Goal: Task Accomplishment & Management: Manage account settings

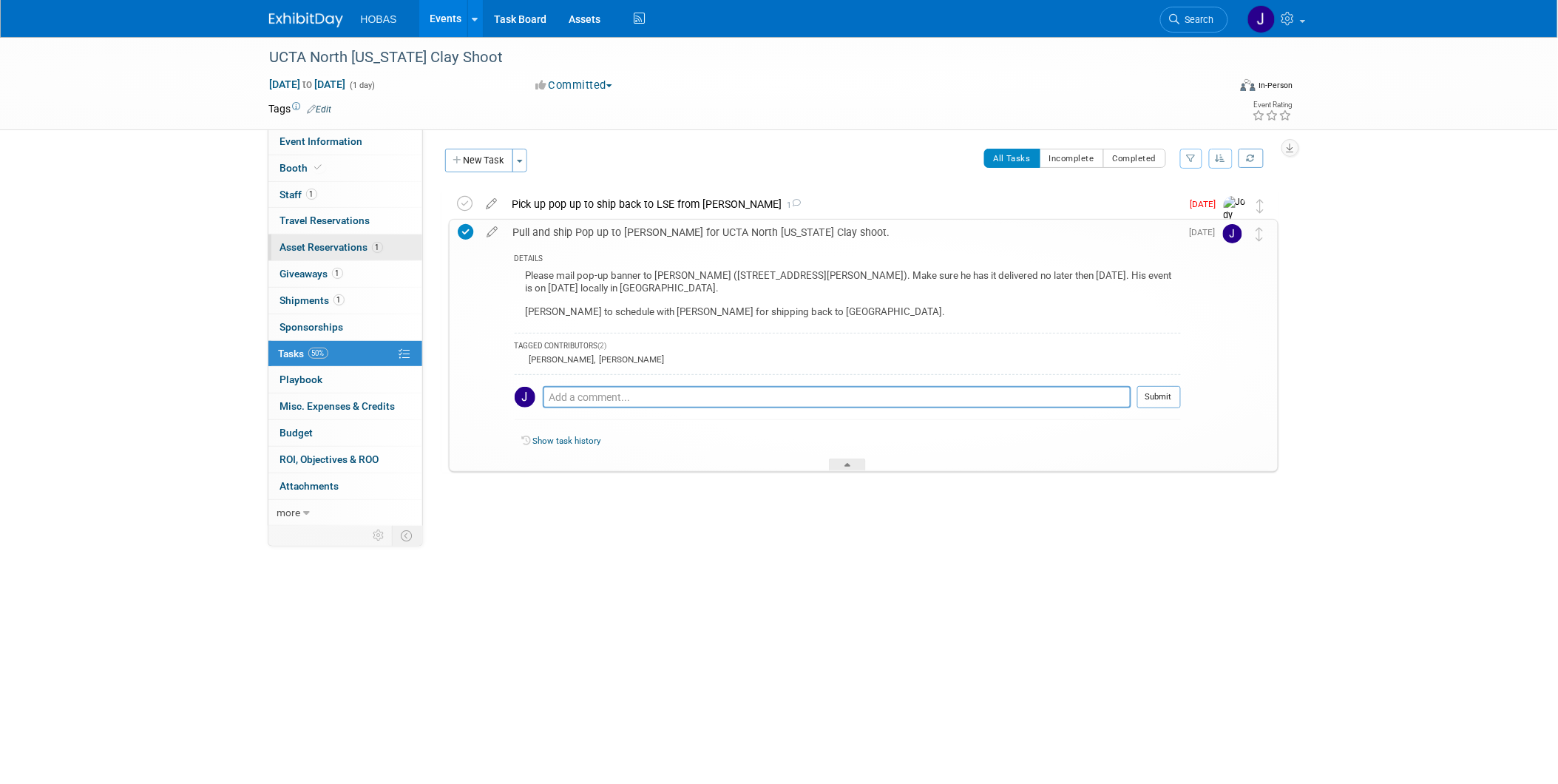
click at [316, 240] on link "1 Asset Reservations 1" at bounding box center [346, 248] width 154 height 26
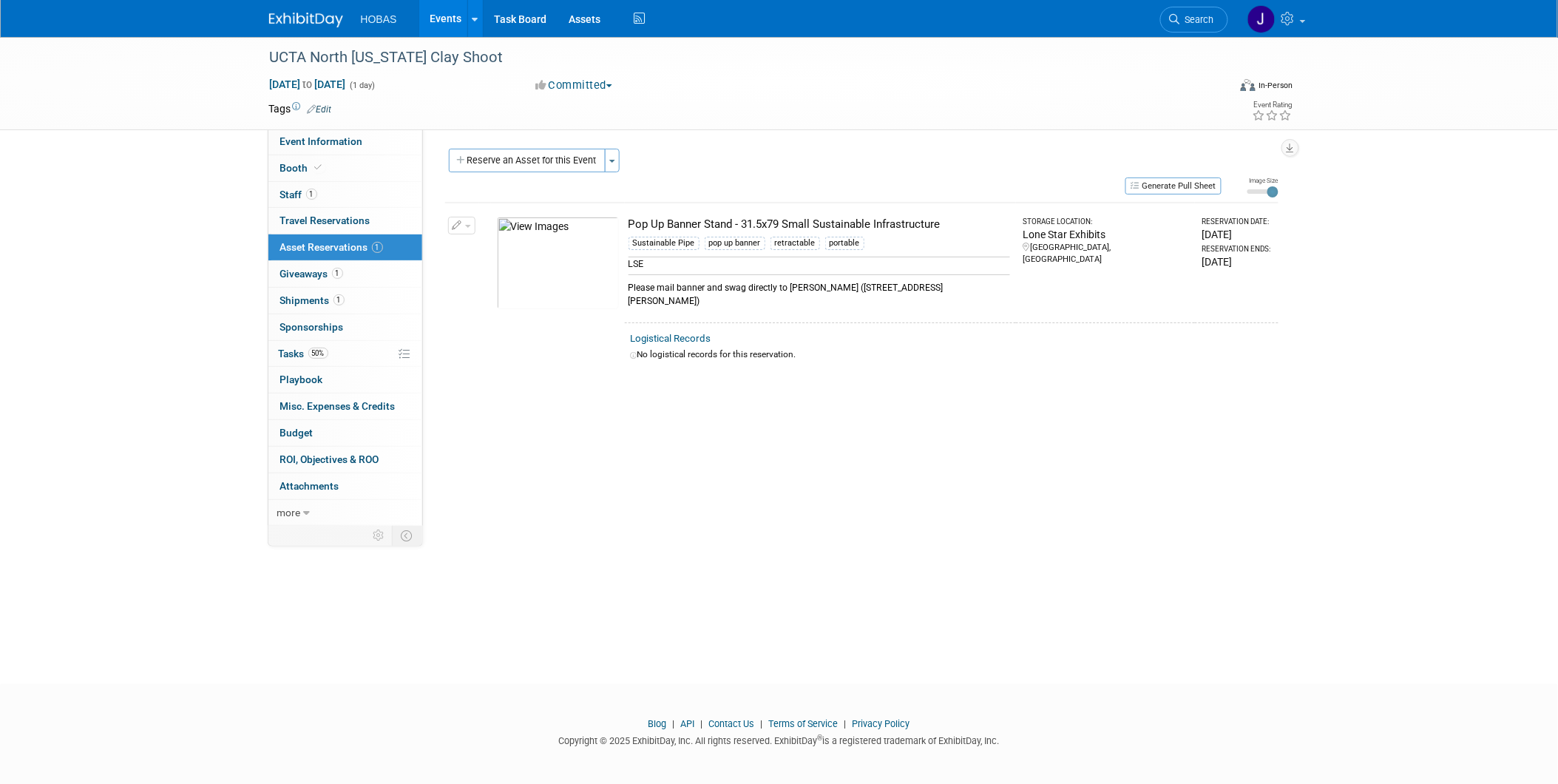
click at [454, 19] on link "Events" at bounding box center [446, 18] width 54 height 37
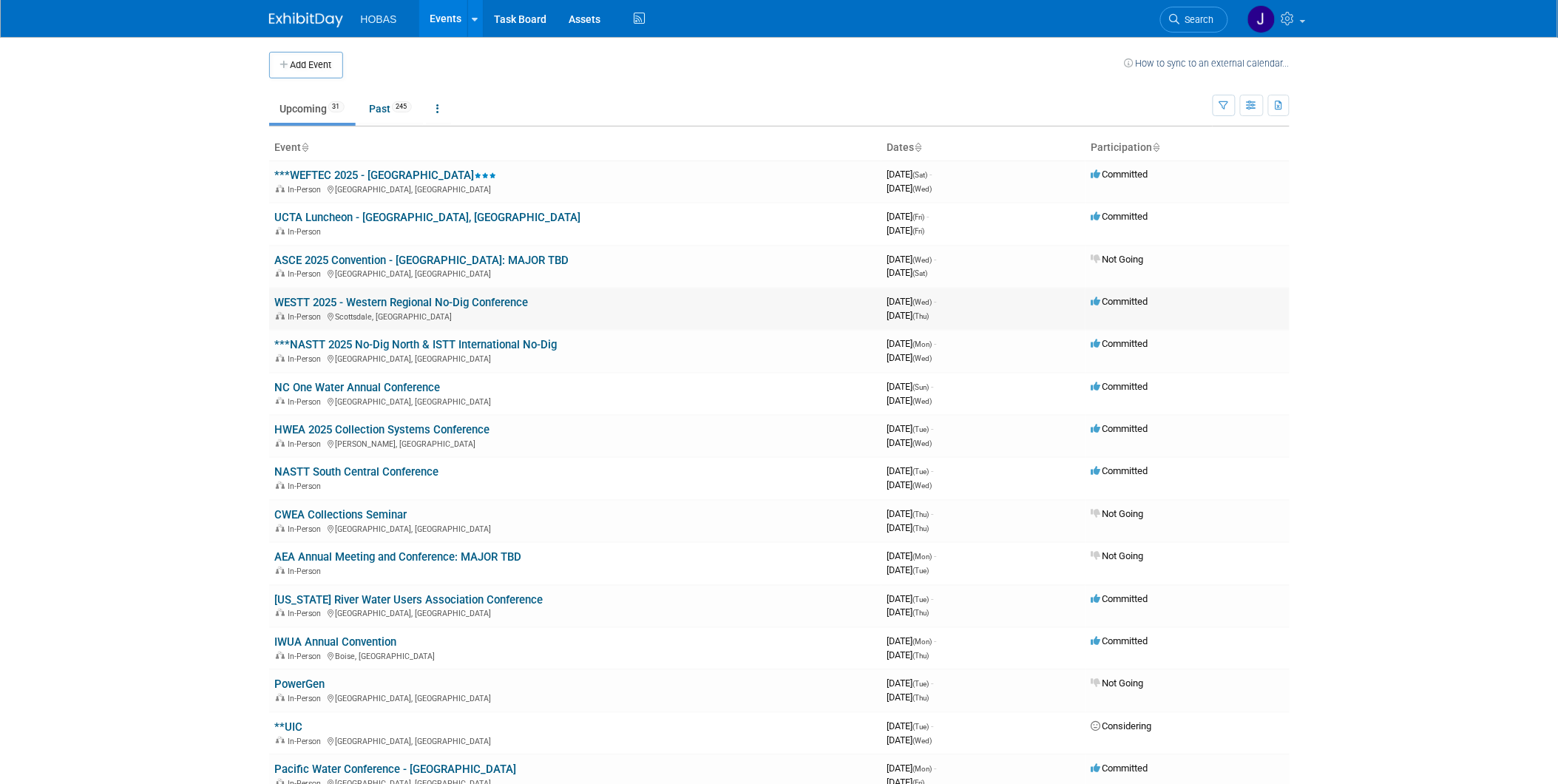
click at [412, 298] on link "WESTT 2025 - Western Regional No-Dig Conference" at bounding box center [402, 301] width 254 height 13
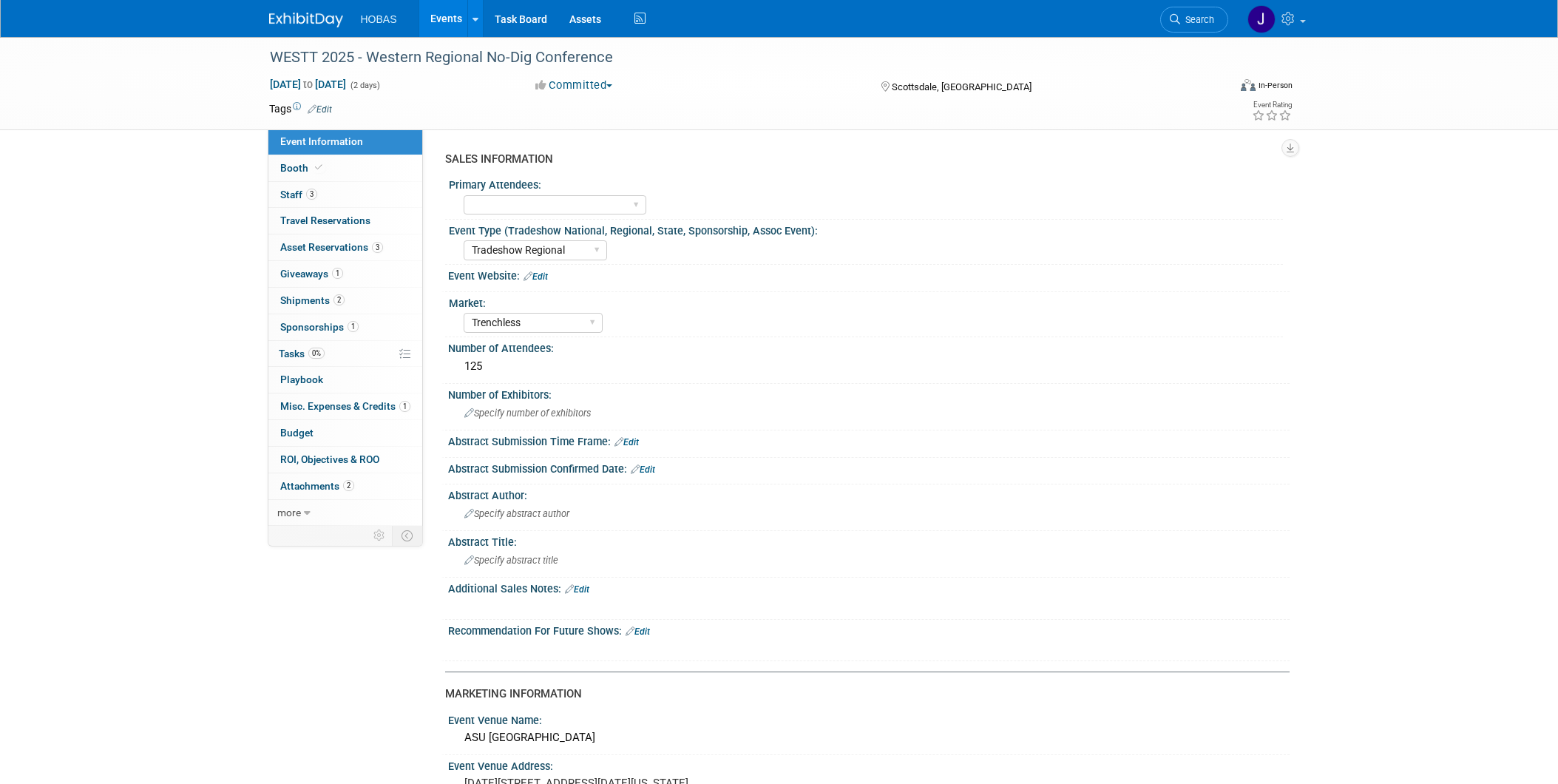
select select "Tradeshow Regional"
select select "Trenchless"
select select "Exhibiting and Sponsoring"
click at [306, 303] on span "Shipments 2" at bounding box center [312, 301] width 64 height 12
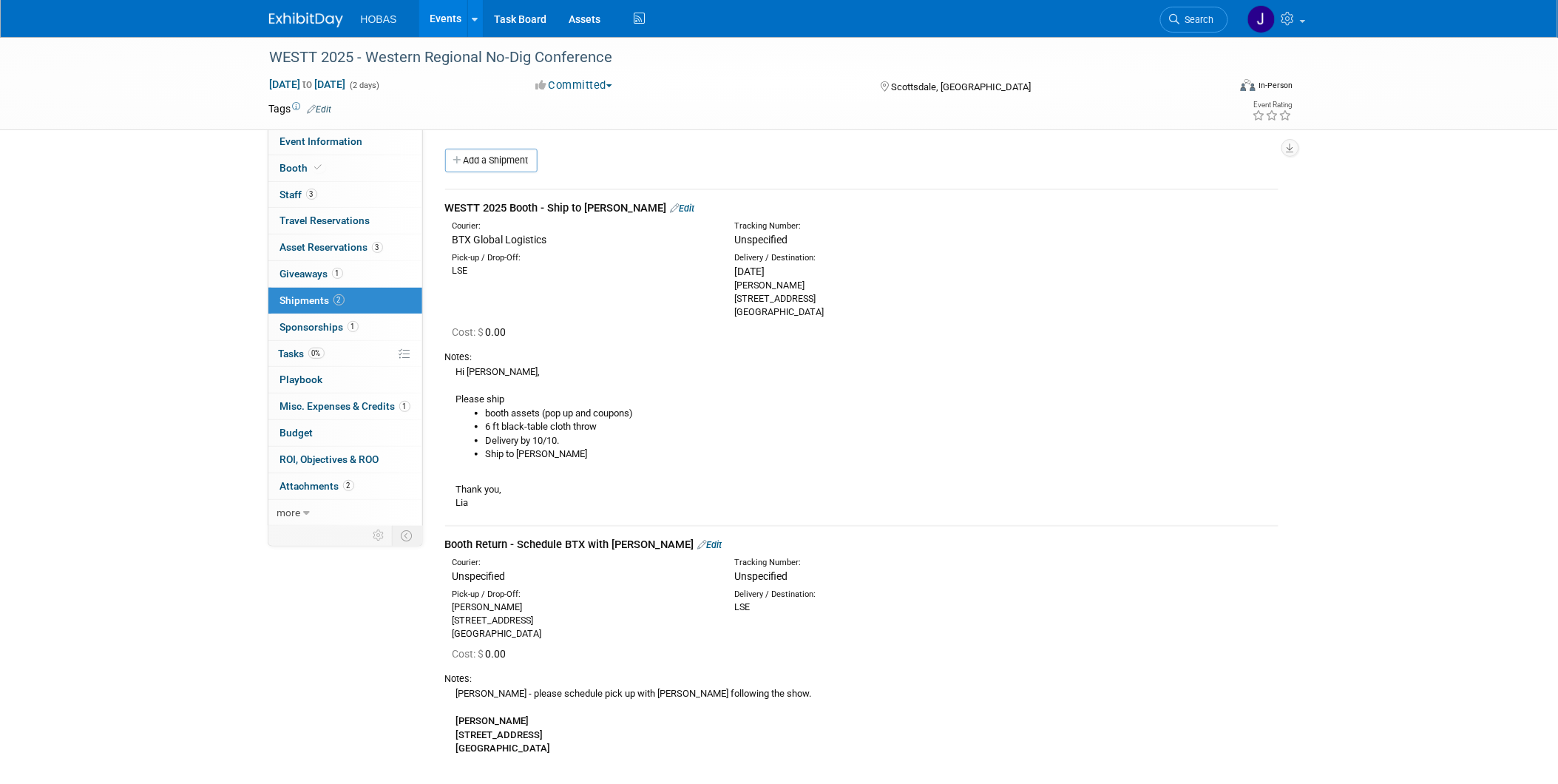
drag, startPoint x: 828, startPoint y: 315, endPoint x: 718, endPoint y: 289, distance: 113.0
click at [718, 289] on div "Pick-up / Drop-Off: LSE Delivery / Destination:" at bounding box center [862, 283] width 856 height 71
copy div "[PERSON_NAME] [STREET_ADDRESS] [GEOGRAPHIC_DATA], AZ 85254"
